Goal: Task Accomplishment & Management: Manage account settings

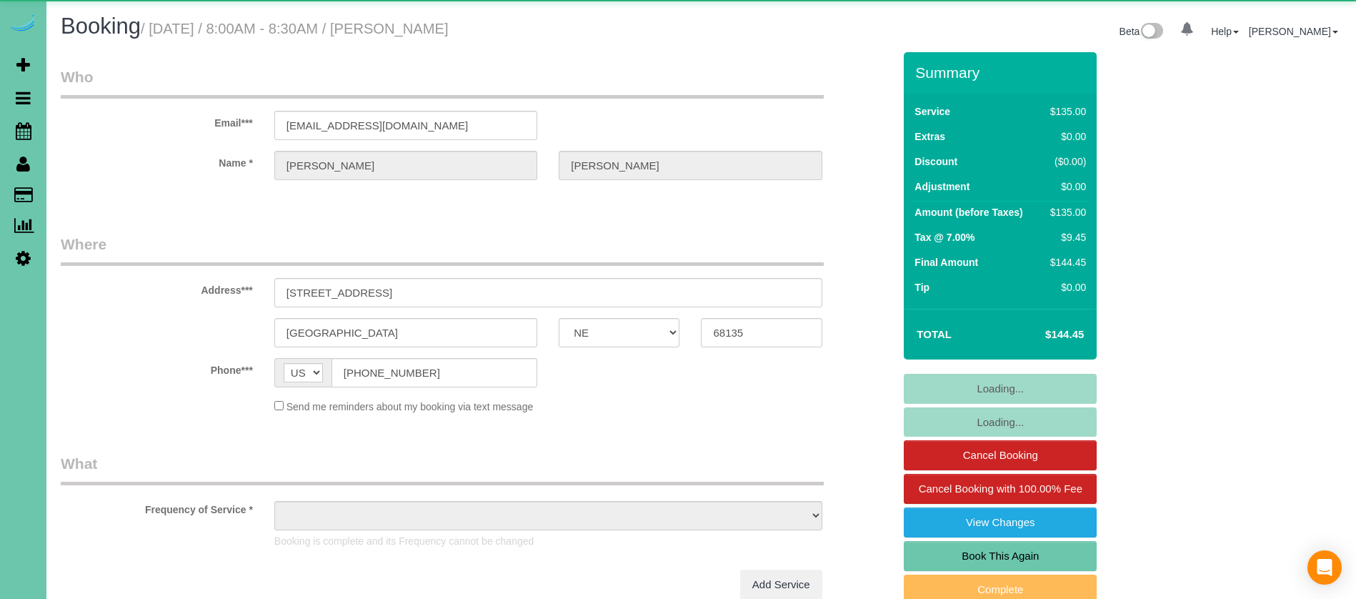
select select "NE"
select select "object:645"
select select "string:fspay-12d66ddf-06aa-4623-b435-4b31935f6de8"
select select "number:36"
select select "number:42"
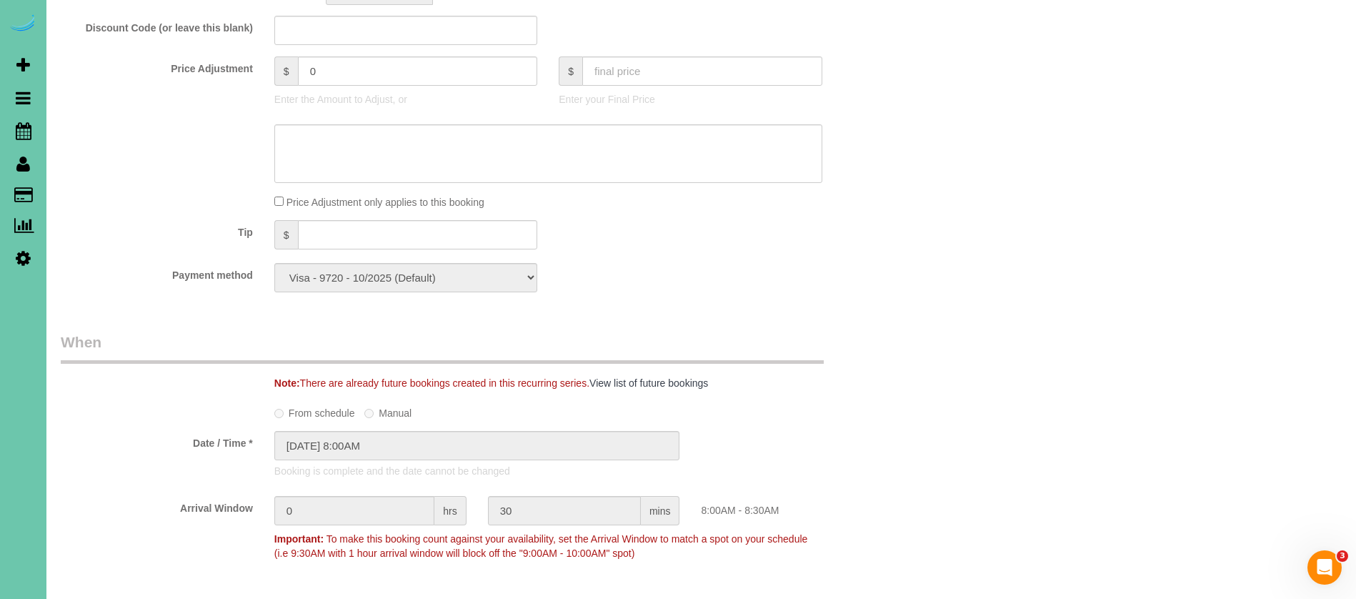
scroll to position [720, 0]
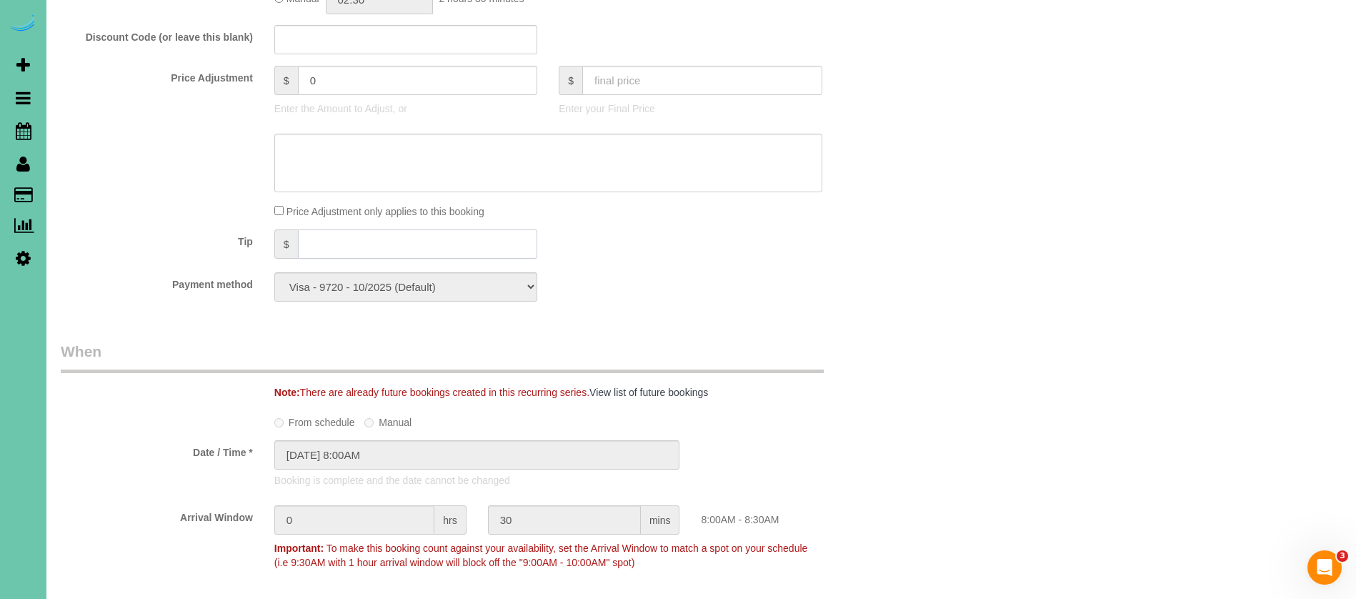
click at [352, 254] on input "text" at bounding box center [418, 243] width 240 height 29
type input "10"
click at [670, 279] on div "Payment method Visa - 9720 - 10/2025 (Default) Add Credit Card ─────────────── …" at bounding box center [477, 286] width 854 height 29
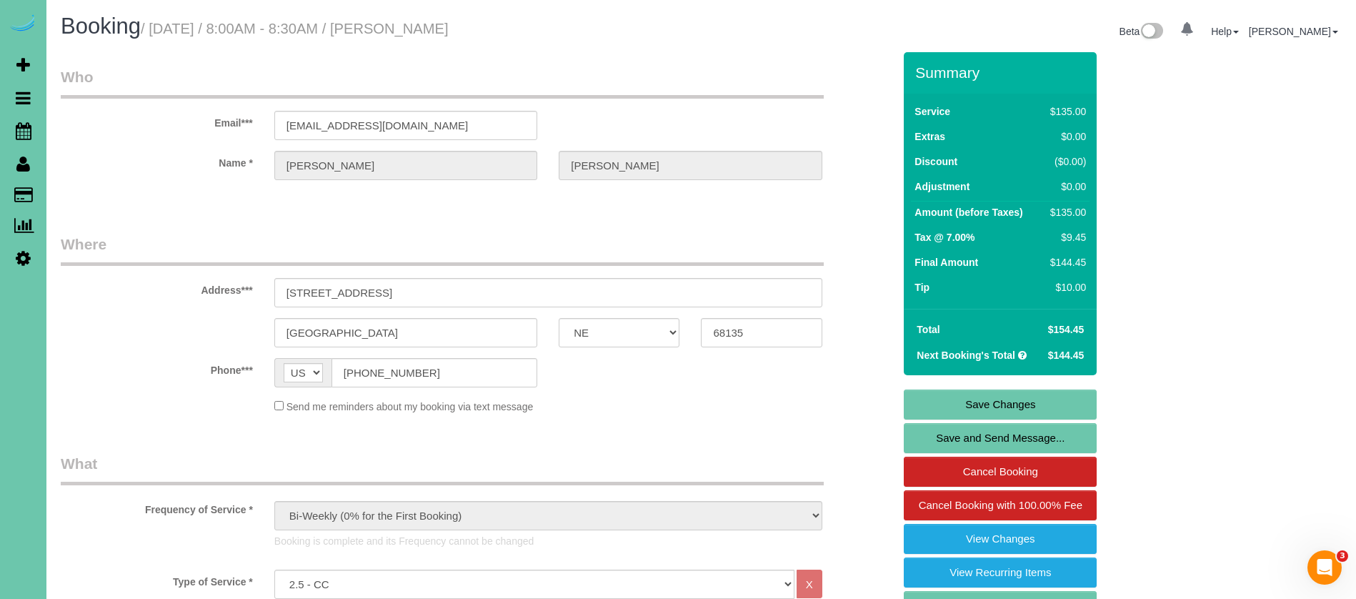
click at [1026, 402] on link "Save Changes" at bounding box center [1000, 404] width 193 height 30
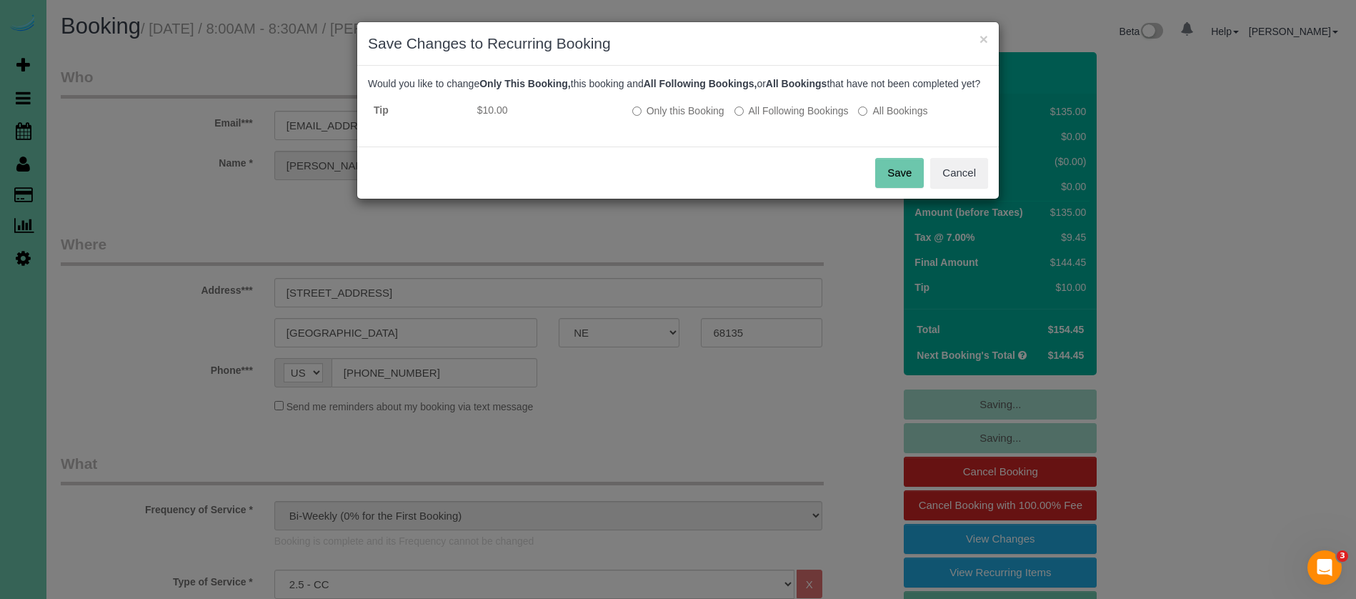
click at [905, 186] on button "Save" at bounding box center [899, 173] width 49 height 30
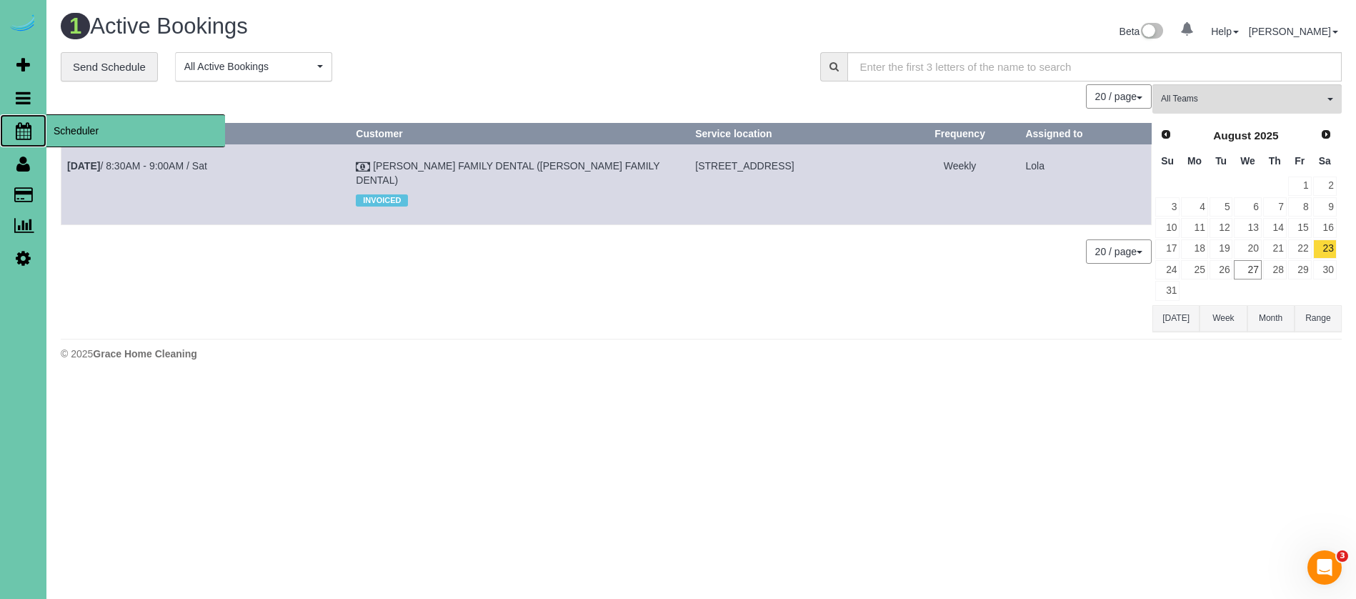
click at [113, 132] on span "Scheduler" at bounding box center [135, 130] width 179 height 33
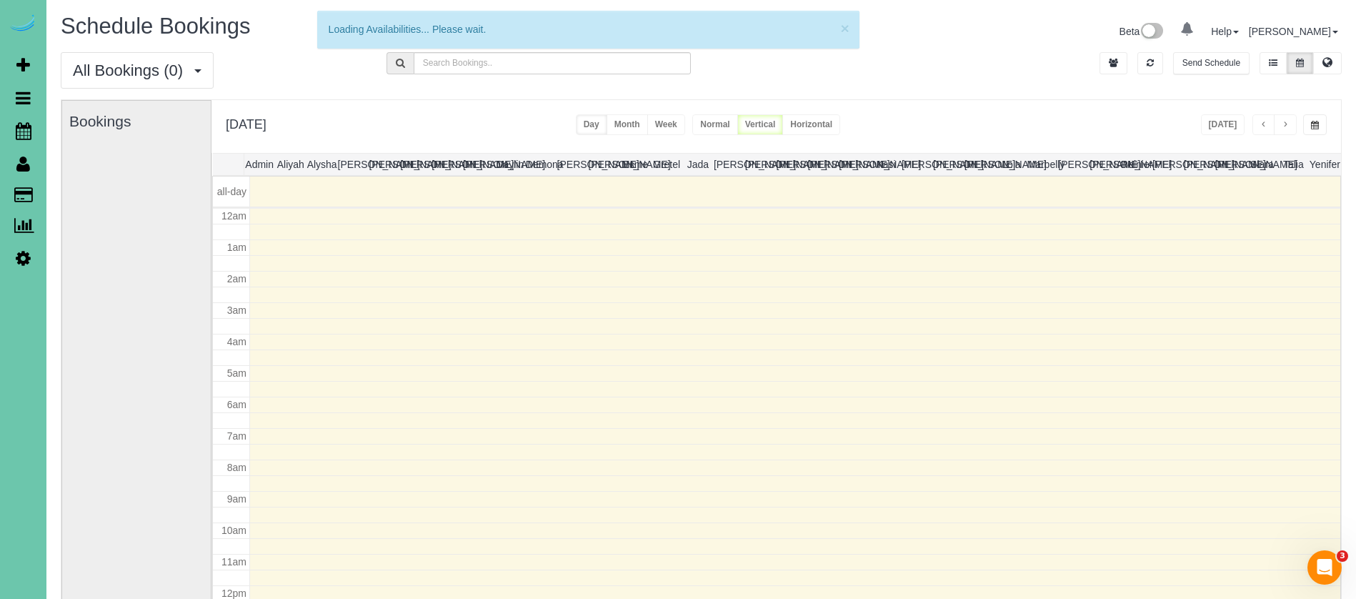
scroll to position [189, 0]
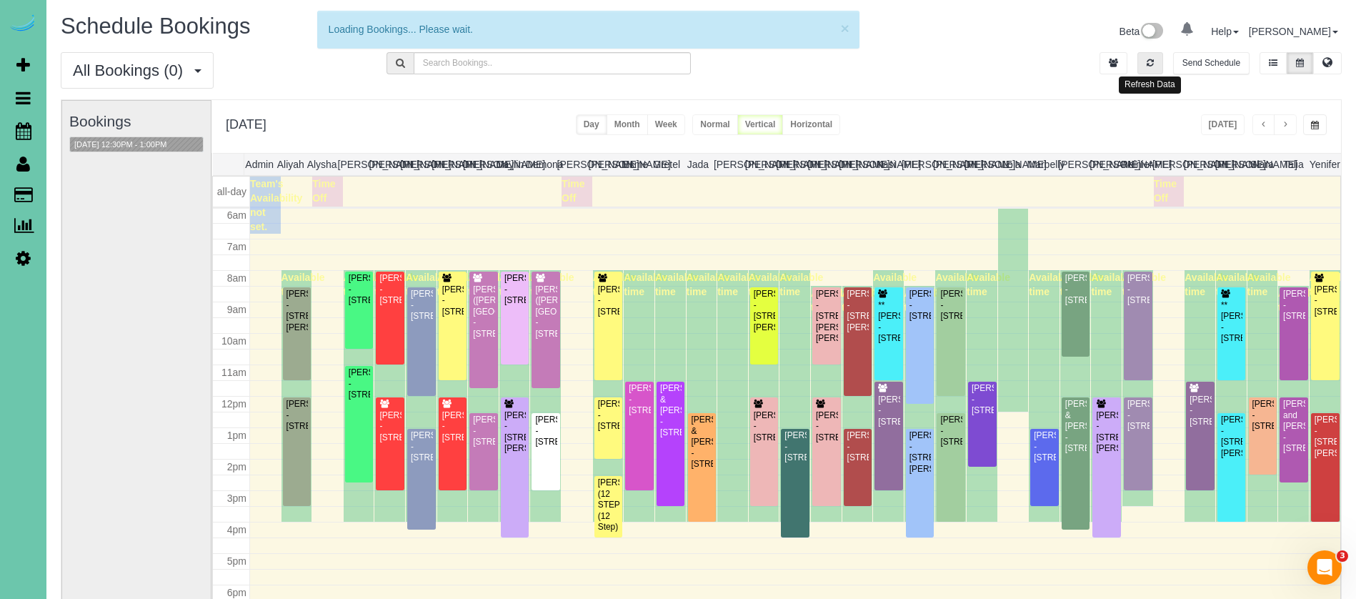
click at [1154, 65] on button "button" at bounding box center [1151, 63] width 26 height 22
drag, startPoint x: 1155, startPoint y: 65, endPoint x: 1231, endPoint y: 130, distance: 100.4
click at [1159, 68] on button "button" at bounding box center [1151, 63] width 26 height 22
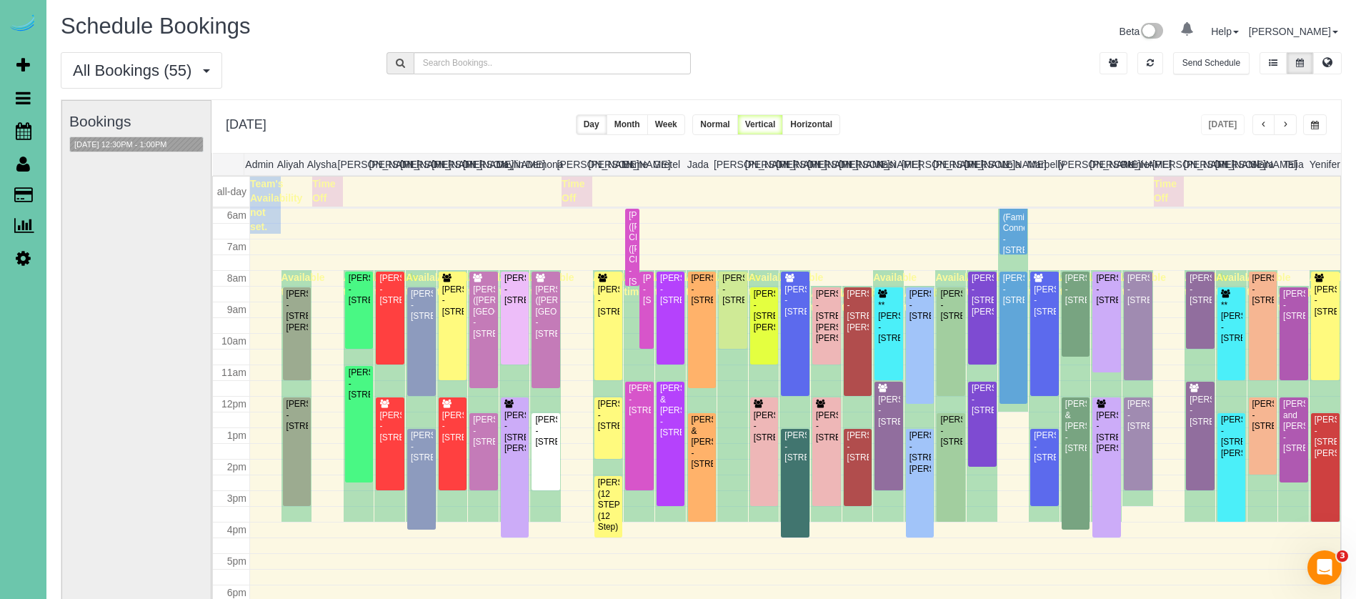
click at [1307, 128] on button "button" at bounding box center [1315, 124] width 24 height 21
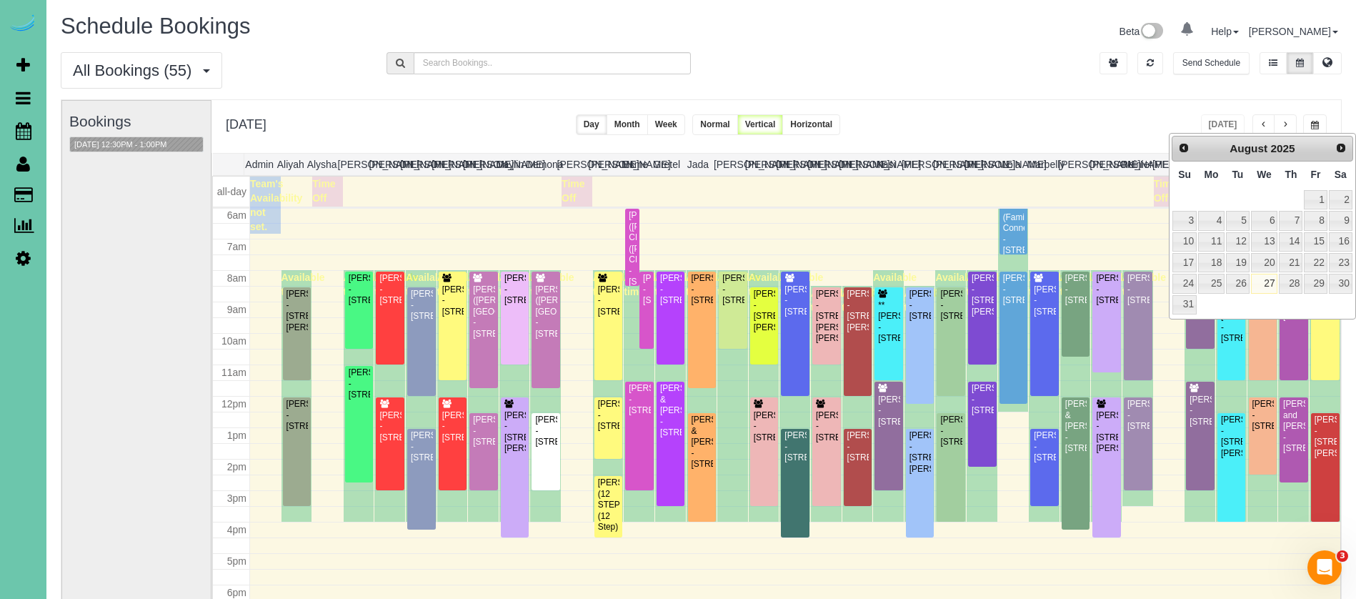
click at [1352, 150] on div "Prev Next [DATE]" at bounding box center [1263, 149] width 182 height 26
click at [1348, 146] on link "Next" at bounding box center [1342, 147] width 20 height 20
click at [1242, 202] on link "2" at bounding box center [1237, 199] width 23 height 19
type input "**********"
